Goal: Information Seeking & Learning: Find specific fact

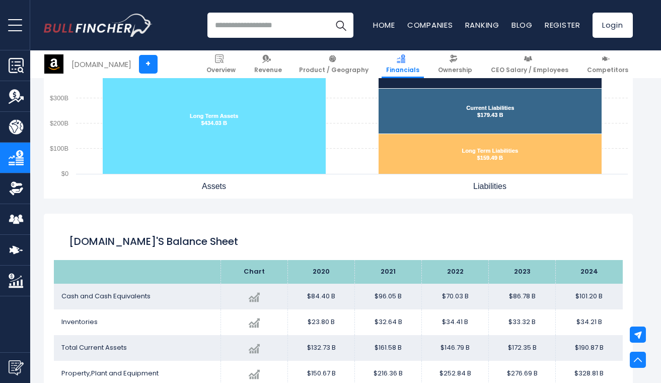
scroll to position [1020, 0]
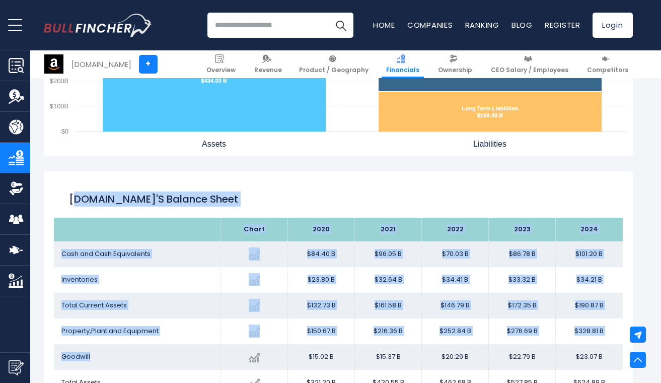
drag, startPoint x: 73, startPoint y: 201, endPoint x: 194, endPoint y: 362, distance: 201.3
click at [194, 362] on div "[DOMAIN_NAME]'s Balance Sheet Chart 2020 2024" at bounding box center [338, 339] width 589 height 337
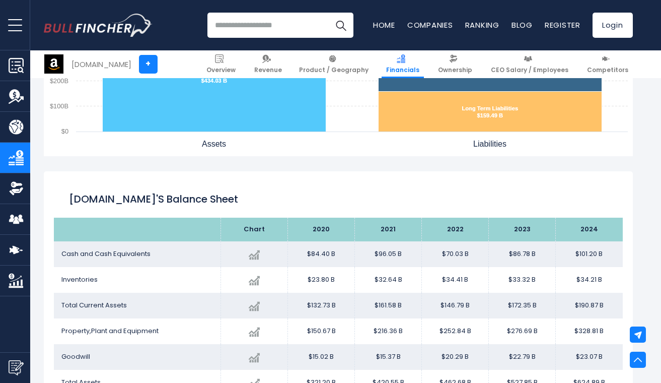
click at [67, 203] on div "[DOMAIN_NAME]'s Balance Sheet" at bounding box center [338, 199] width 569 height 36
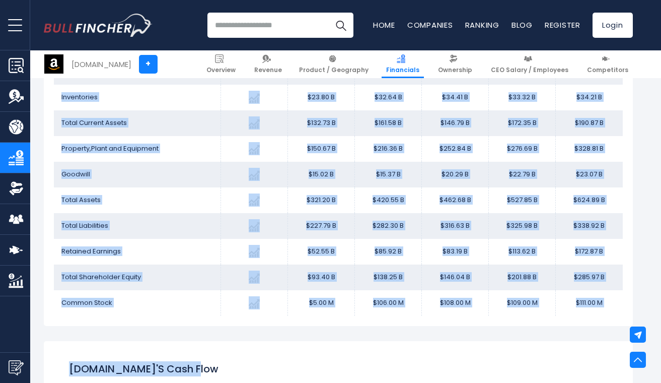
scroll to position [1217, 0]
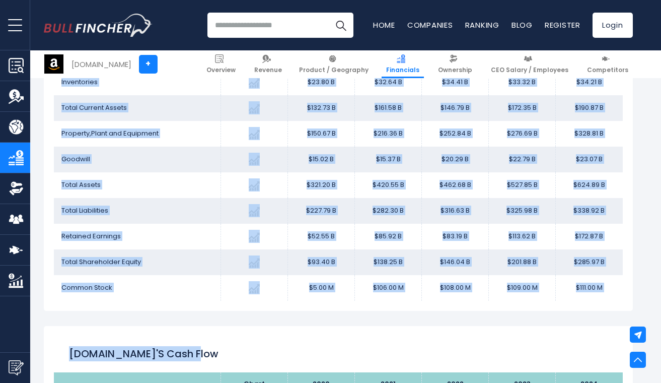
drag, startPoint x: 67, startPoint y: 201, endPoint x: 603, endPoint y: 298, distance: 543.9
click at [603, 298] on div "[DOMAIN_NAME]'s Balance Sheet Chart 2020 2024" at bounding box center [338, 142] width 589 height 337
copy div "Loremi.dol's Ametcon Adipi Elits 8300 4377 1220 3942 7416 Doei tem Inci Utlabor…"
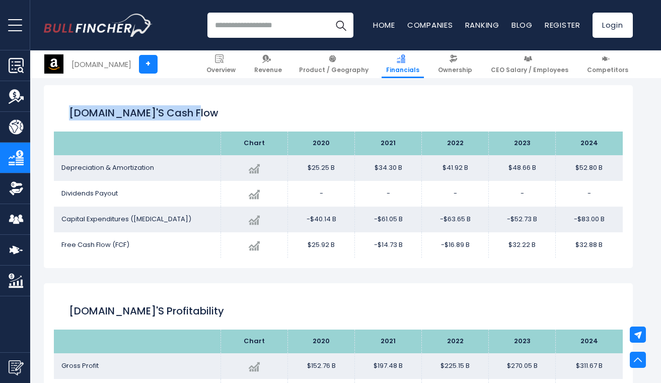
scroll to position [1448, 0]
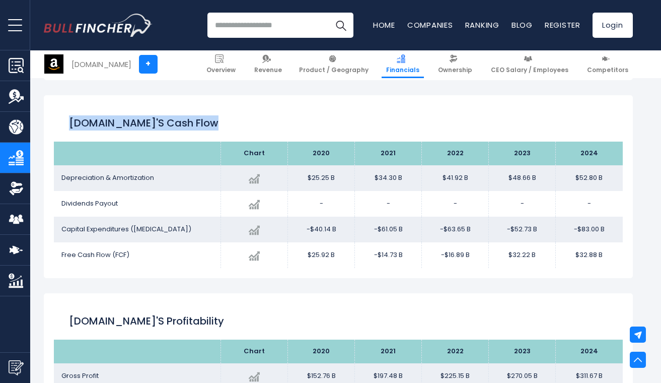
drag, startPoint x: 69, startPoint y: 122, endPoint x: 589, endPoint y: 269, distance: 540.5
click at [589, 269] on div "[DOMAIN_NAME]'s Cash flow Chart 2020 $52.80 B" at bounding box center [338, 186] width 589 height 183
copy div "[DOMAIN_NAME]'s Cash flow"
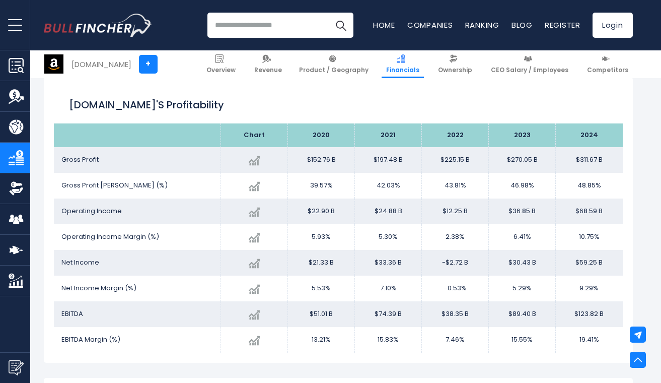
scroll to position [1666, 0]
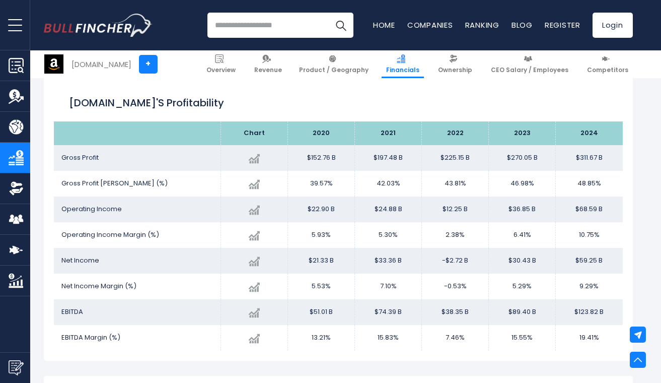
drag, startPoint x: 73, startPoint y: 103, endPoint x: 611, endPoint y: 345, distance: 590.9
click at [611, 345] on div "[DOMAIN_NAME]'s Profitability Chart 2020 Gross Profit 2024" at bounding box center [338, 217] width 589 height 285
copy div "lorem.ips'd Sitametconsec Adipi 3110 8185 9428 3254 2159 Elits Doeius Tempori u…"
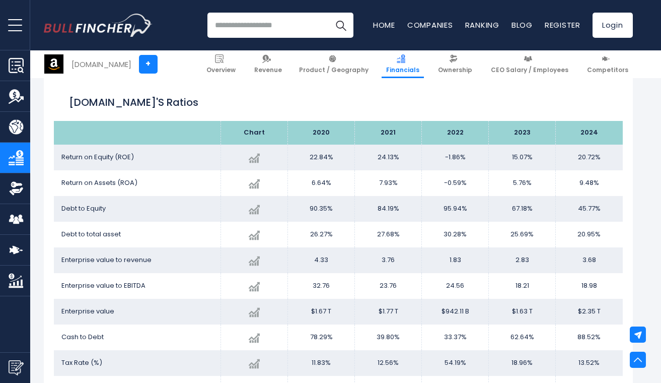
scroll to position [1965, 0]
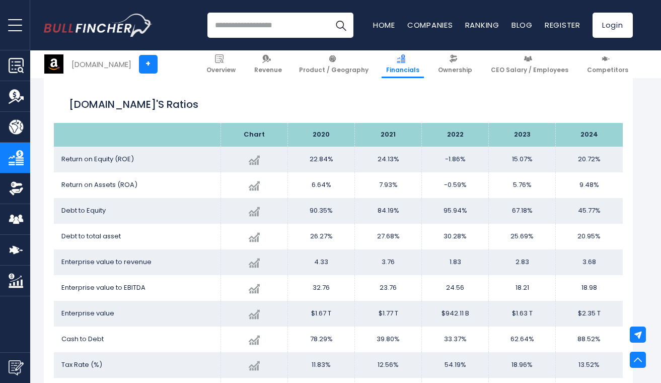
drag, startPoint x: 69, startPoint y: 103, endPoint x: 615, endPoint y: 368, distance: 606.4
click at [615, 368] on div "[DOMAIN_NAME]'s Ratios Chart 2020" at bounding box center [338, 245] width 589 height 337
copy div "Loremi.dol's Ametco Adipi 6472 7710 8976 9748 9573 Elitse do Eiusmo (TEM) Incid…"
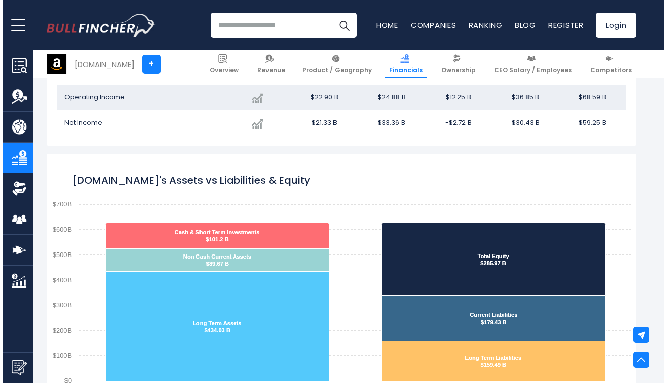
scroll to position [761, 0]
